Goal: Browse casually

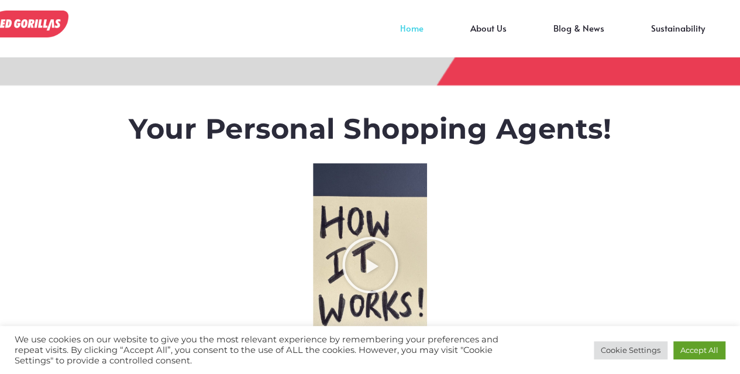
click at [51, 26] on img at bounding box center [26, 25] width 83 height 28
click at [684, 351] on link "Accept All" at bounding box center [700, 350] width 52 height 18
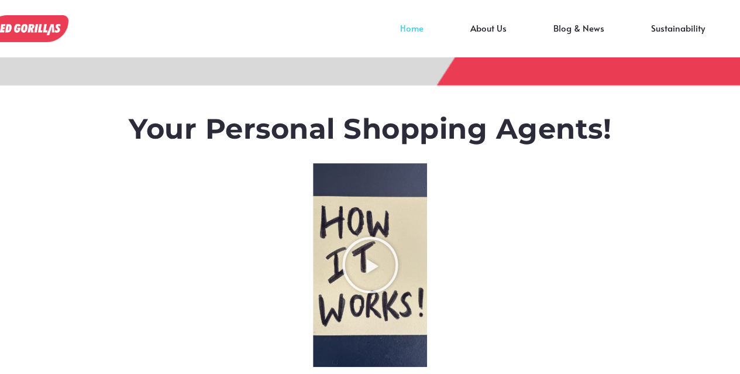
click at [416, 28] on link "Home" at bounding box center [412, 37] width 70 height 18
